Goal: Navigation & Orientation: Find specific page/section

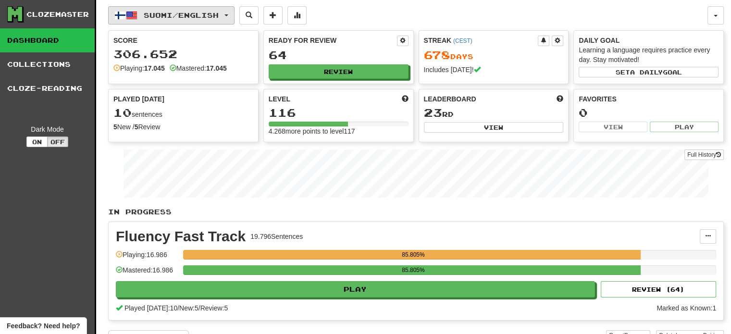
click at [167, 15] on span "Suomi / English" at bounding box center [181, 15] width 75 height 8
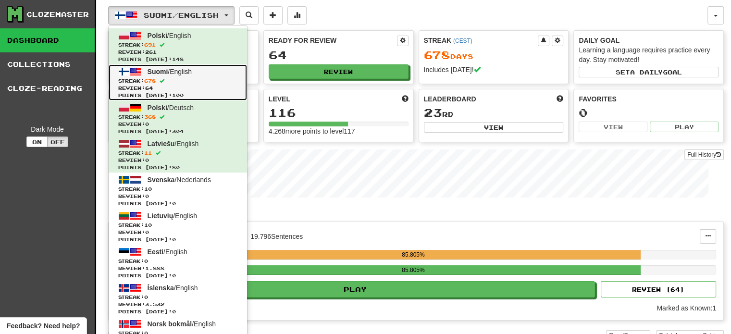
click at [208, 87] on span "Review: 64" at bounding box center [177, 88] width 119 height 7
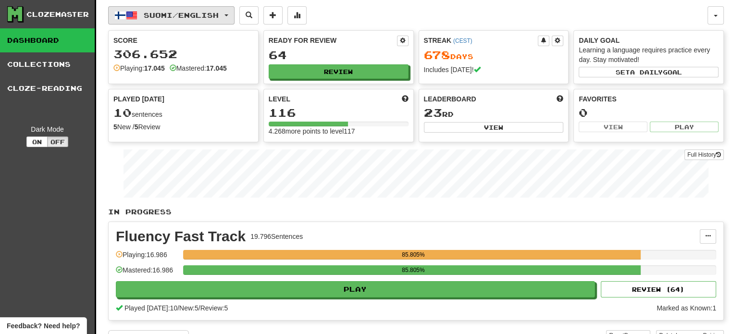
click at [207, 15] on span "Suomi / English" at bounding box center [181, 15] width 75 height 8
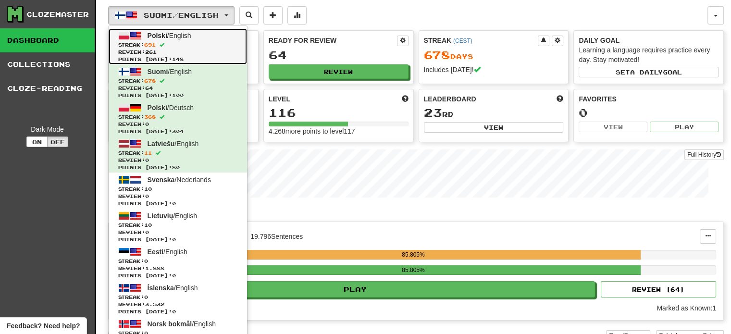
click at [201, 47] on span "Streak: 691" at bounding box center [177, 44] width 119 height 7
